Goal: Task Accomplishment & Management: Complete application form

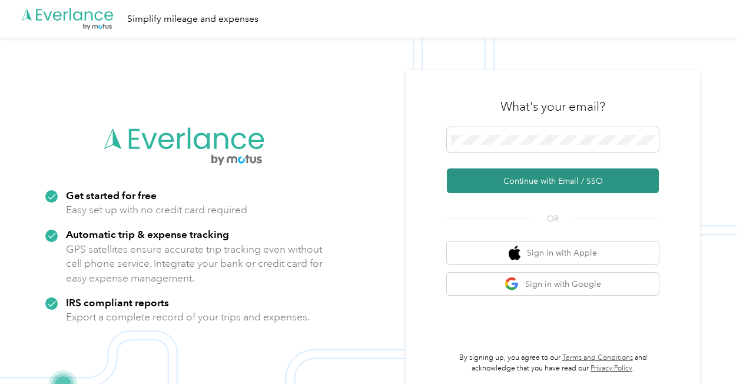
click at [518, 176] on button "Continue with Email / SSO" at bounding box center [553, 180] width 212 height 25
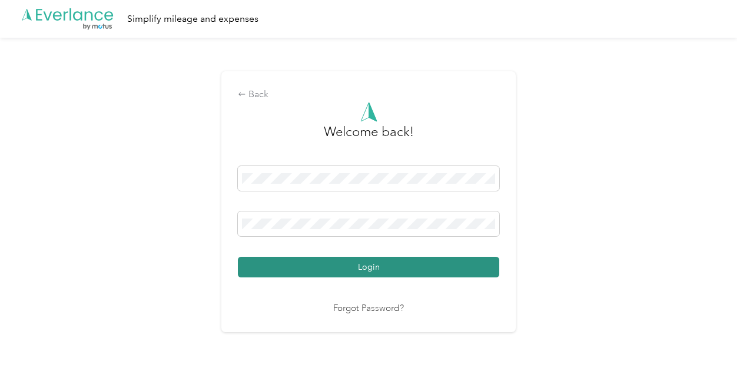
click at [418, 262] on button "Login" at bounding box center [368, 267] width 261 height 21
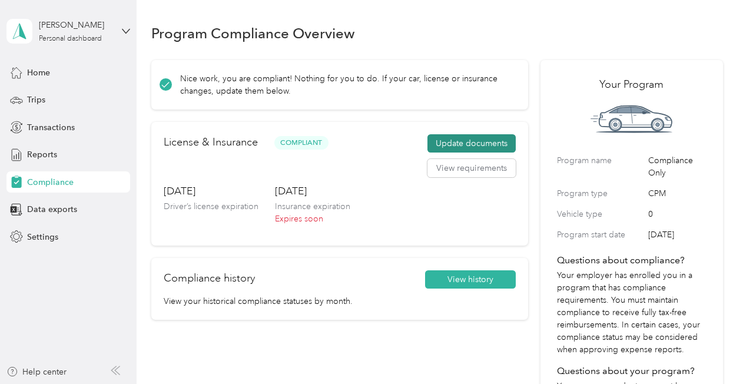
click at [471, 145] on button "Update documents" at bounding box center [471, 143] width 88 height 19
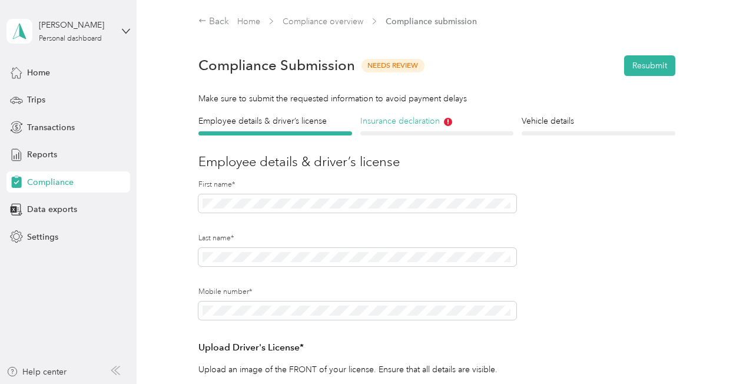
click at [409, 125] on h4 "Insurance declaration" at bounding box center [436, 121] width 153 height 12
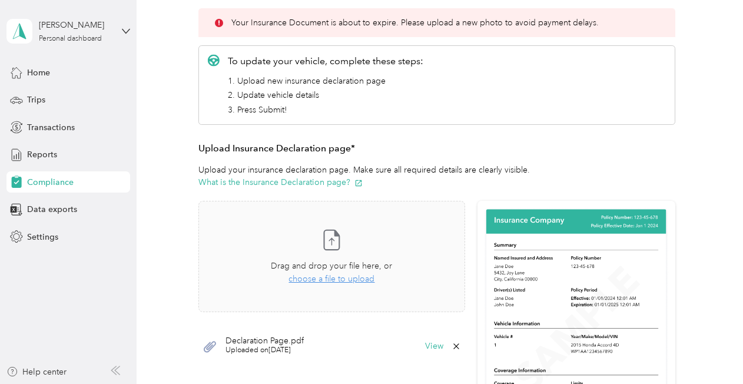
scroll to position [177, 0]
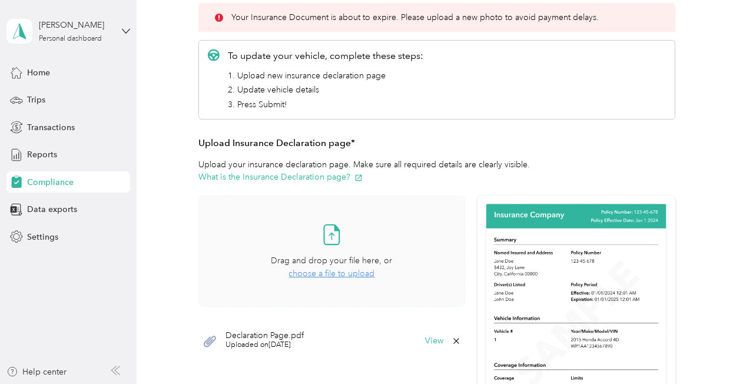
click at [340, 276] on span "choose a file to upload" at bounding box center [331, 273] width 86 height 10
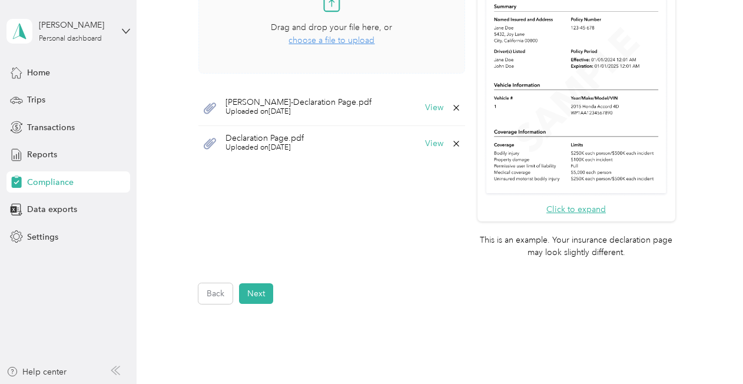
scroll to position [412, 0]
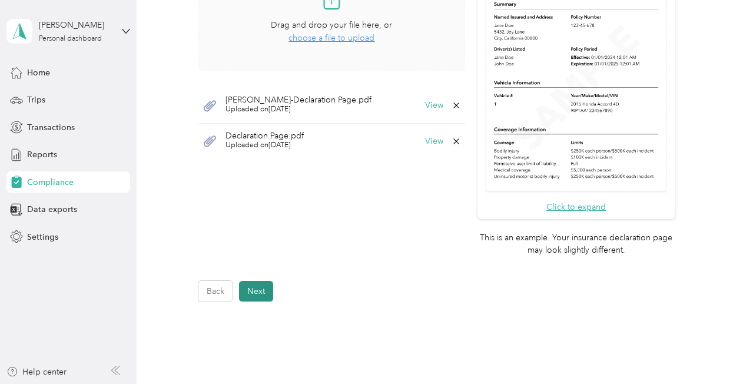
click at [258, 284] on button "Next" at bounding box center [256, 291] width 34 height 21
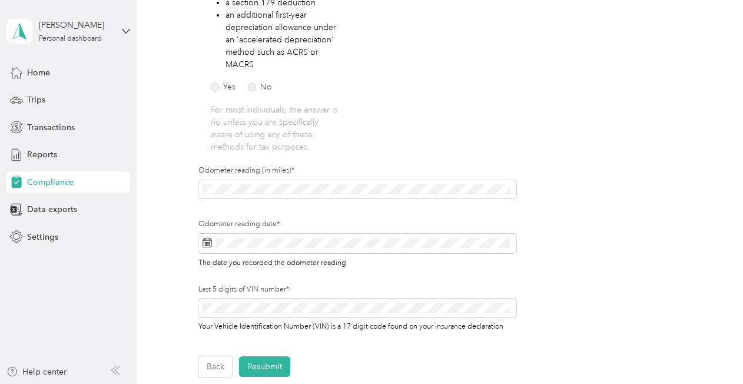
scroll to position [308, 0]
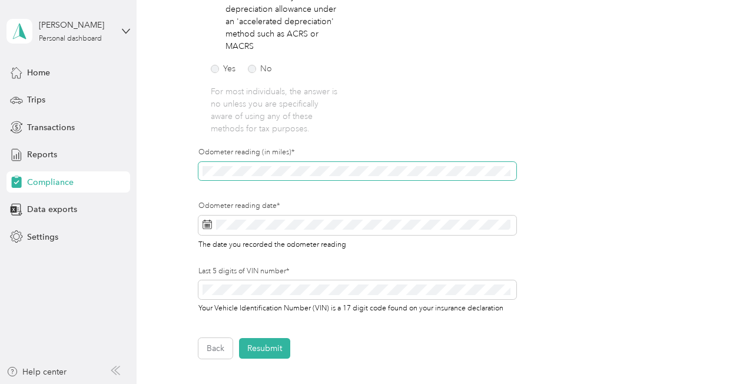
click at [187, 168] on div "Employee details & driver’s license License Insurance declaration Insurance Veh…" at bounding box center [436, 82] width 571 height 552
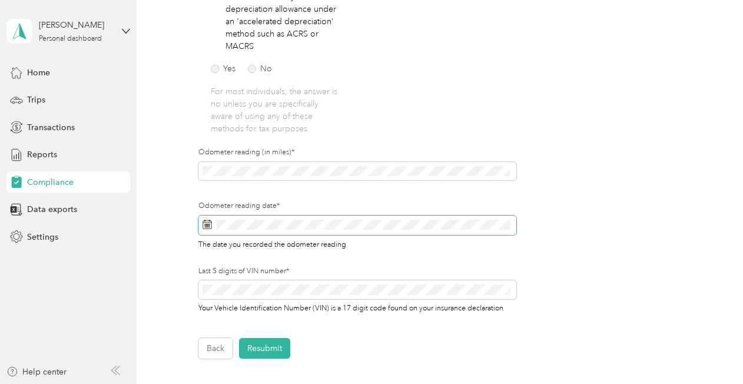
click at [205, 218] on span at bounding box center [356, 225] width 317 height 20
click at [212, 226] on span at bounding box center [356, 225] width 317 height 20
click at [208, 222] on icon at bounding box center [207, 222] width 9 height 0
click at [289, 232] on span at bounding box center [356, 225] width 317 height 20
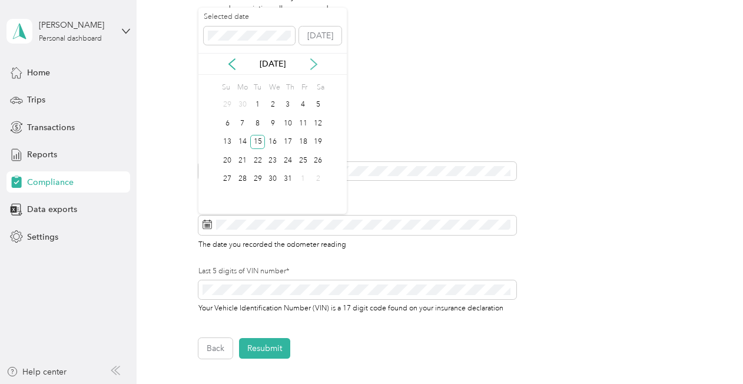
click at [314, 67] on icon at bounding box center [314, 64] width 12 height 12
click at [314, 64] on icon at bounding box center [314, 64] width 12 height 12
click at [244, 178] on div "29" at bounding box center [242, 179] width 15 height 15
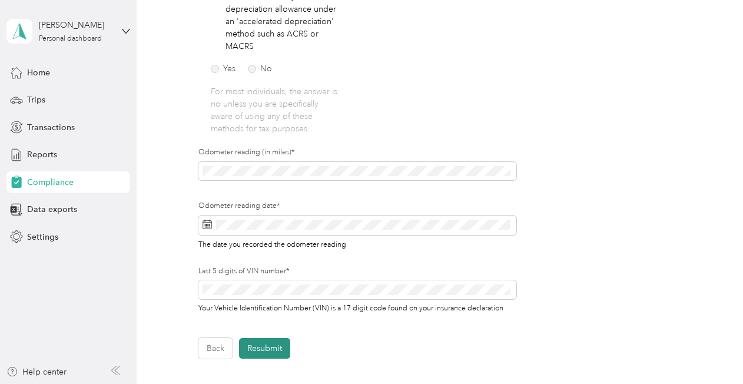
click at [267, 345] on button "Resubmit" at bounding box center [264, 348] width 51 height 21
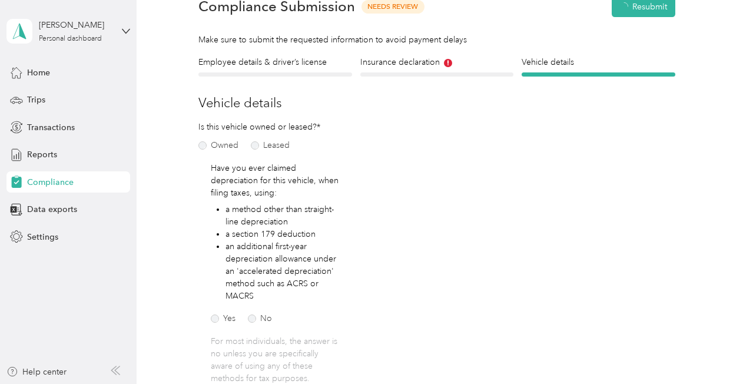
scroll to position [14, 0]
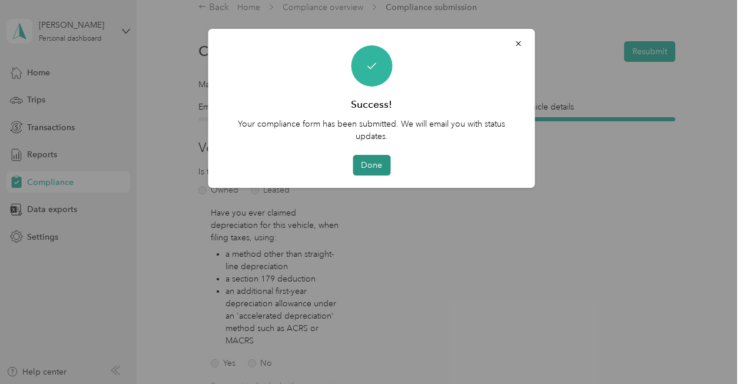
click at [365, 162] on button "Done" at bounding box center [372, 165] width 38 height 21
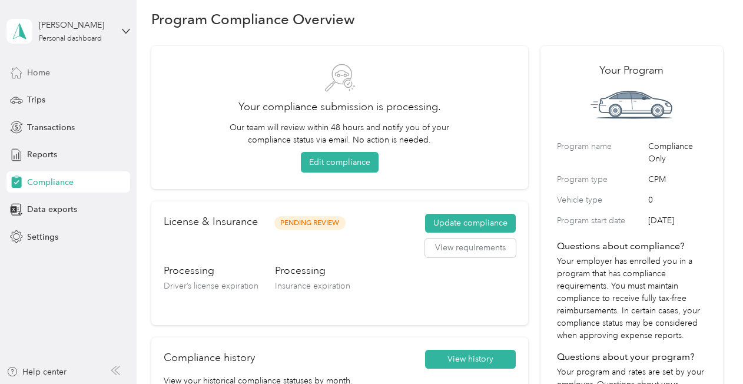
click at [43, 71] on span "Home" at bounding box center [38, 72] width 23 height 12
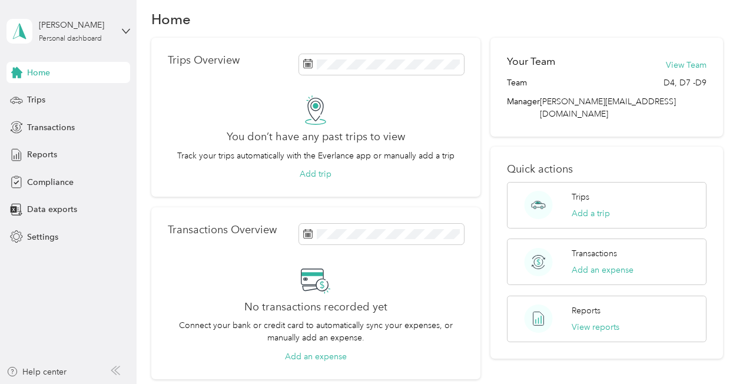
scroll to position [73, 0]
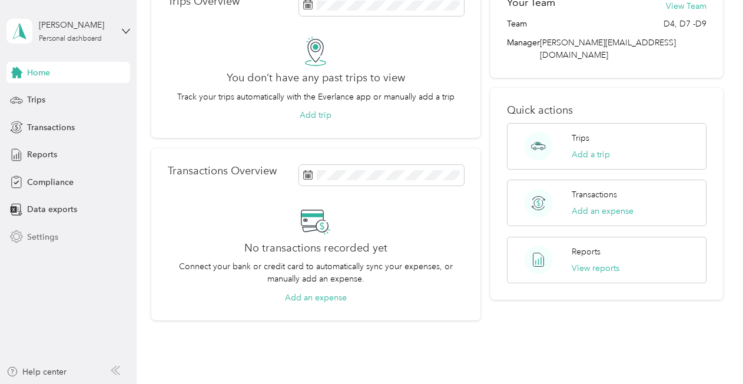
click at [45, 239] on span "Settings" at bounding box center [42, 237] width 31 height 12
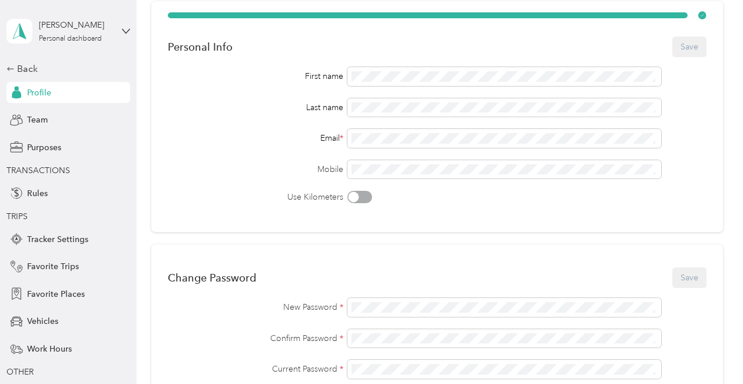
click at [112, 32] on div "[PERSON_NAME] Personal dashboard" at bounding box center [68, 31] width 124 height 41
click at [44, 99] on div "Log out" at bounding box center [160, 94] width 298 height 21
